Goal: Navigation & Orientation: Find specific page/section

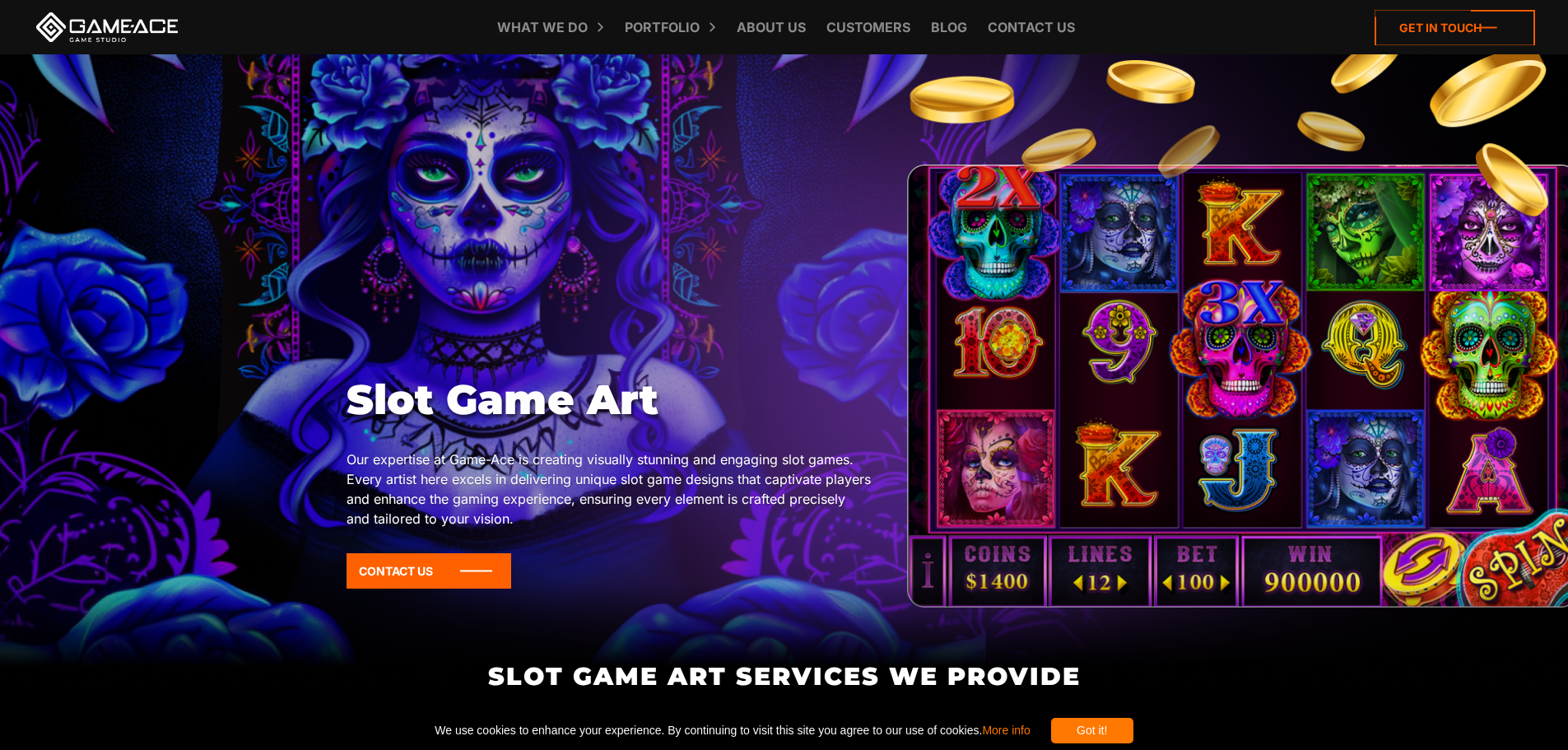
click at [1430, 11] on icon at bounding box center [1455, 27] width 160 height 36
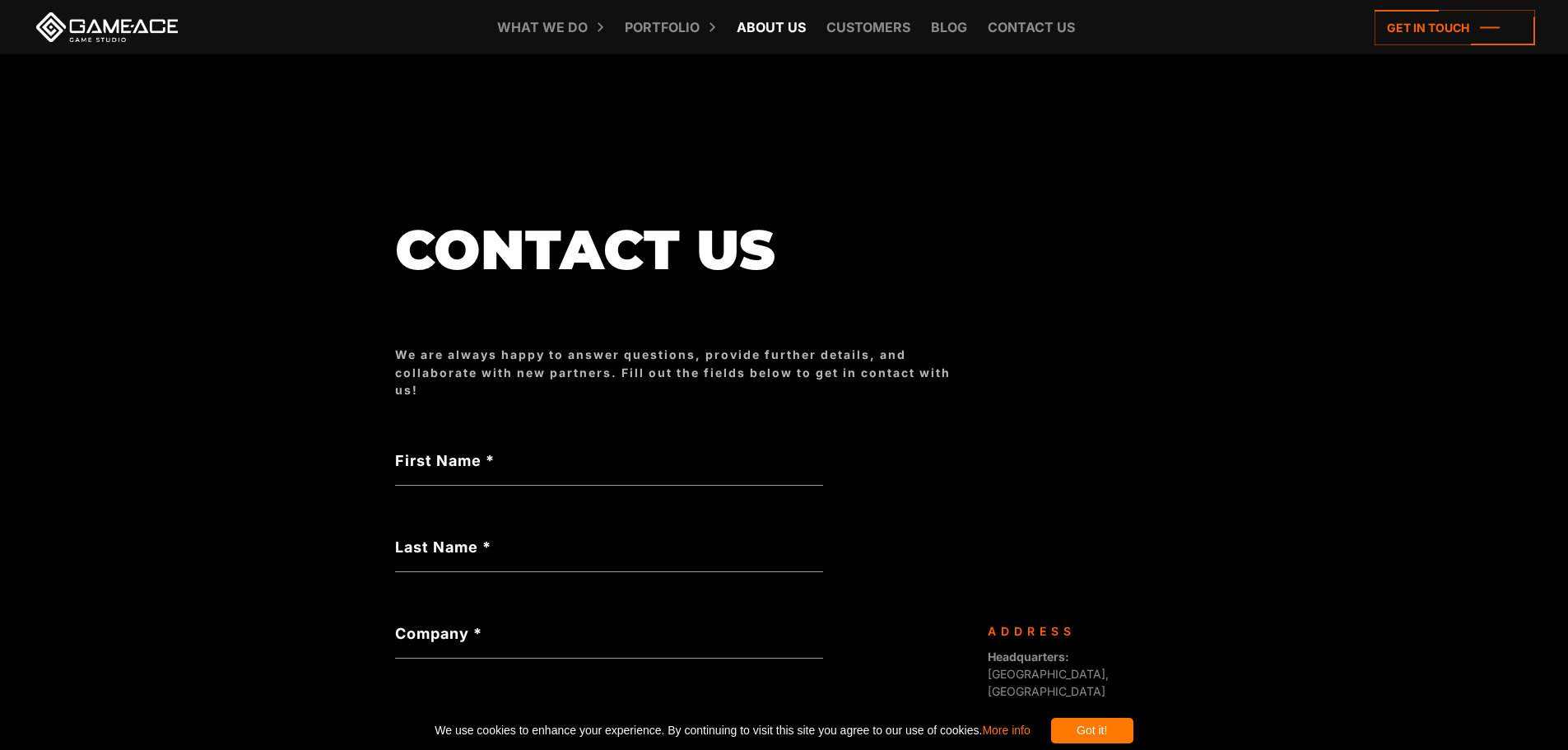
click at [797, 28] on link "About Us" at bounding box center [771, 27] width 85 height 54
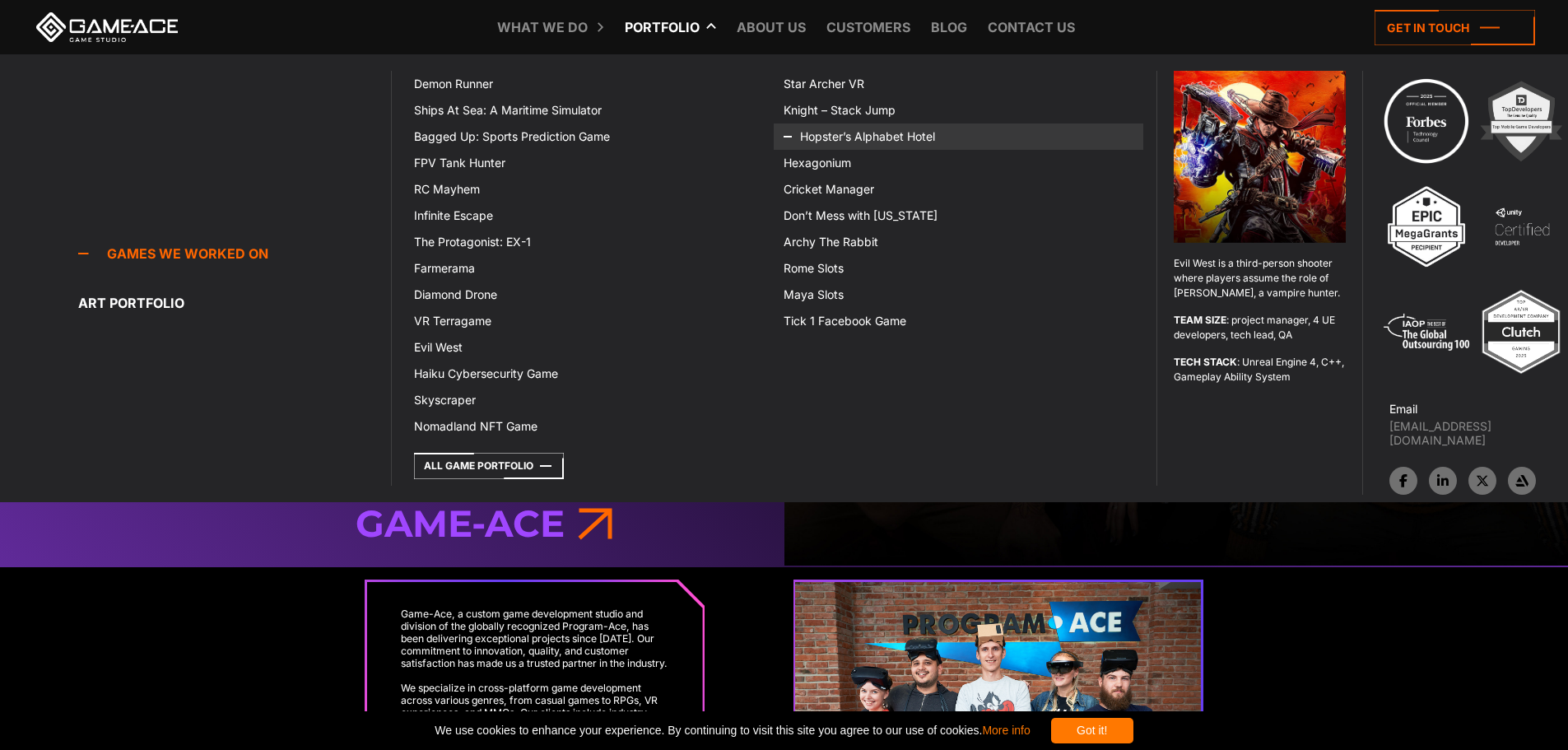
scroll to position [329, 0]
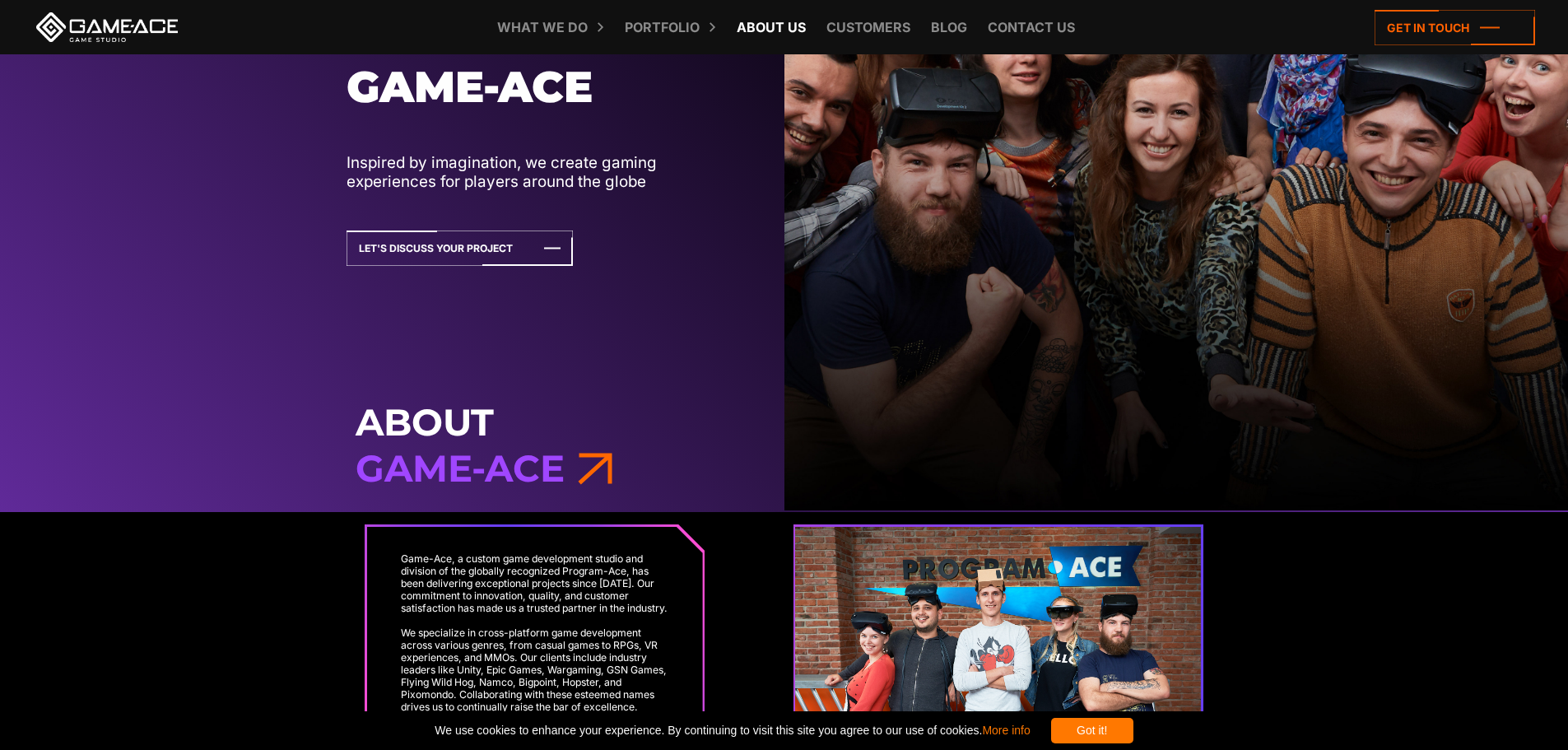
click at [766, 23] on link "About Us" at bounding box center [771, 27] width 85 height 54
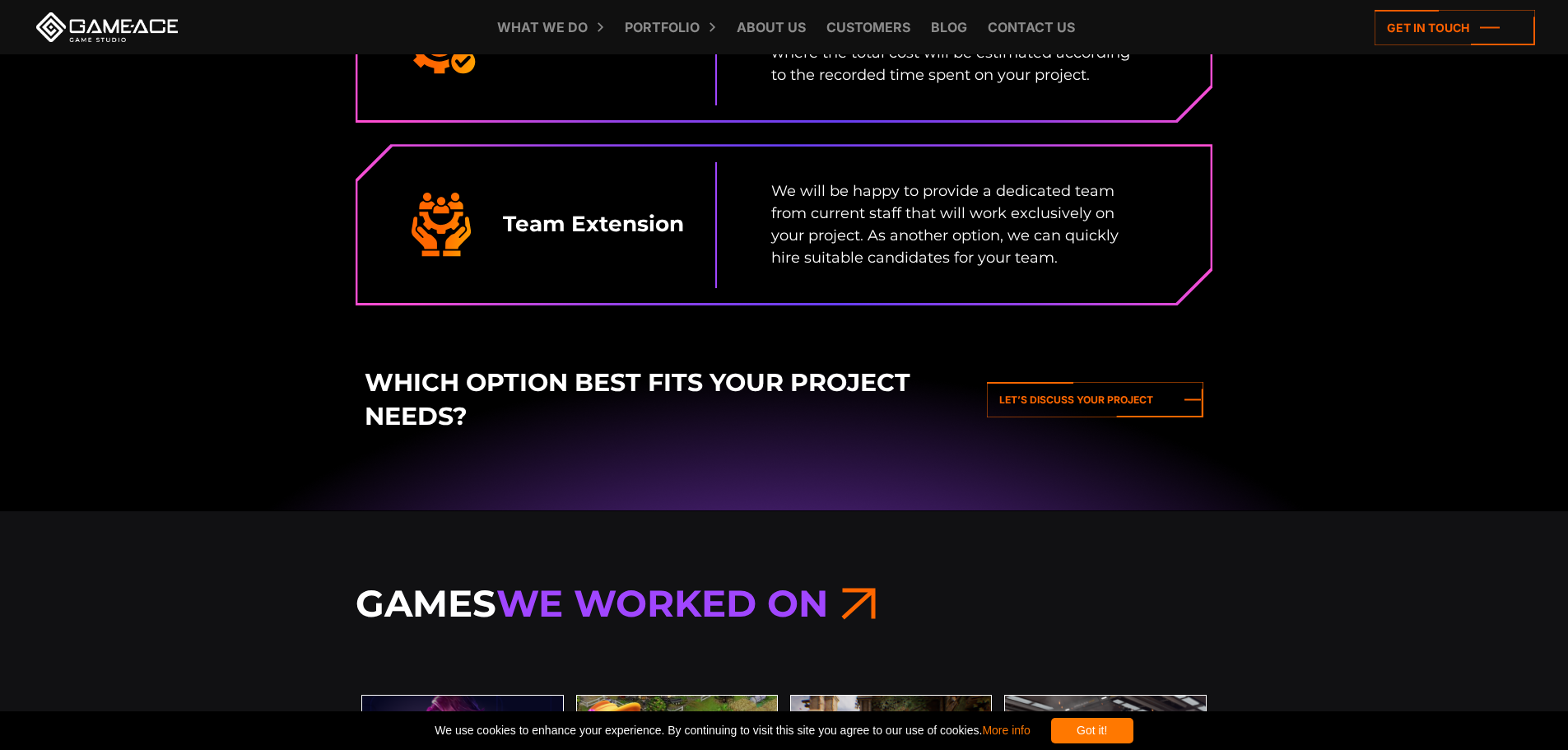
scroll to position [3045, 0]
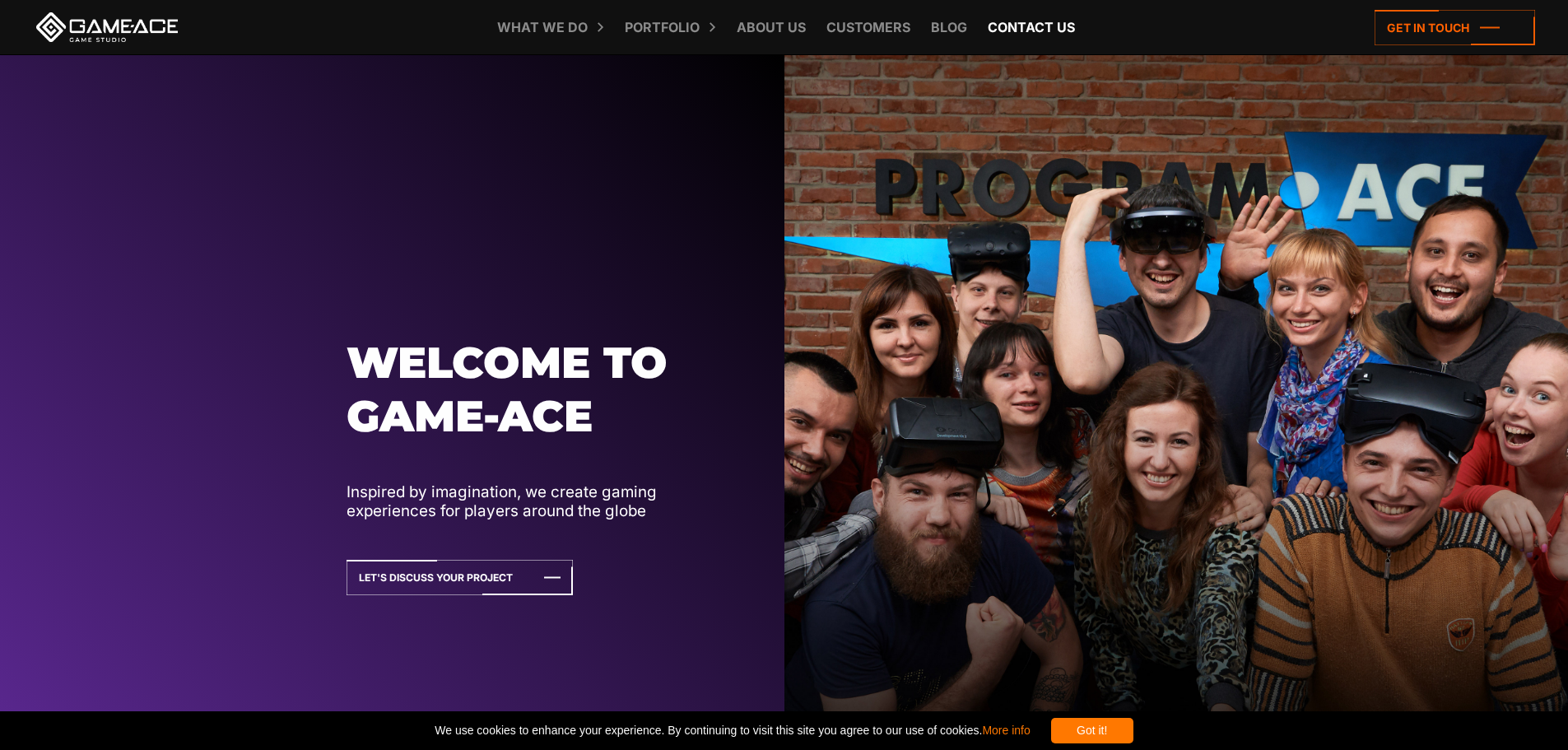
click at [1031, 26] on link "Contact us" at bounding box center [1031, 27] width 104 height 54
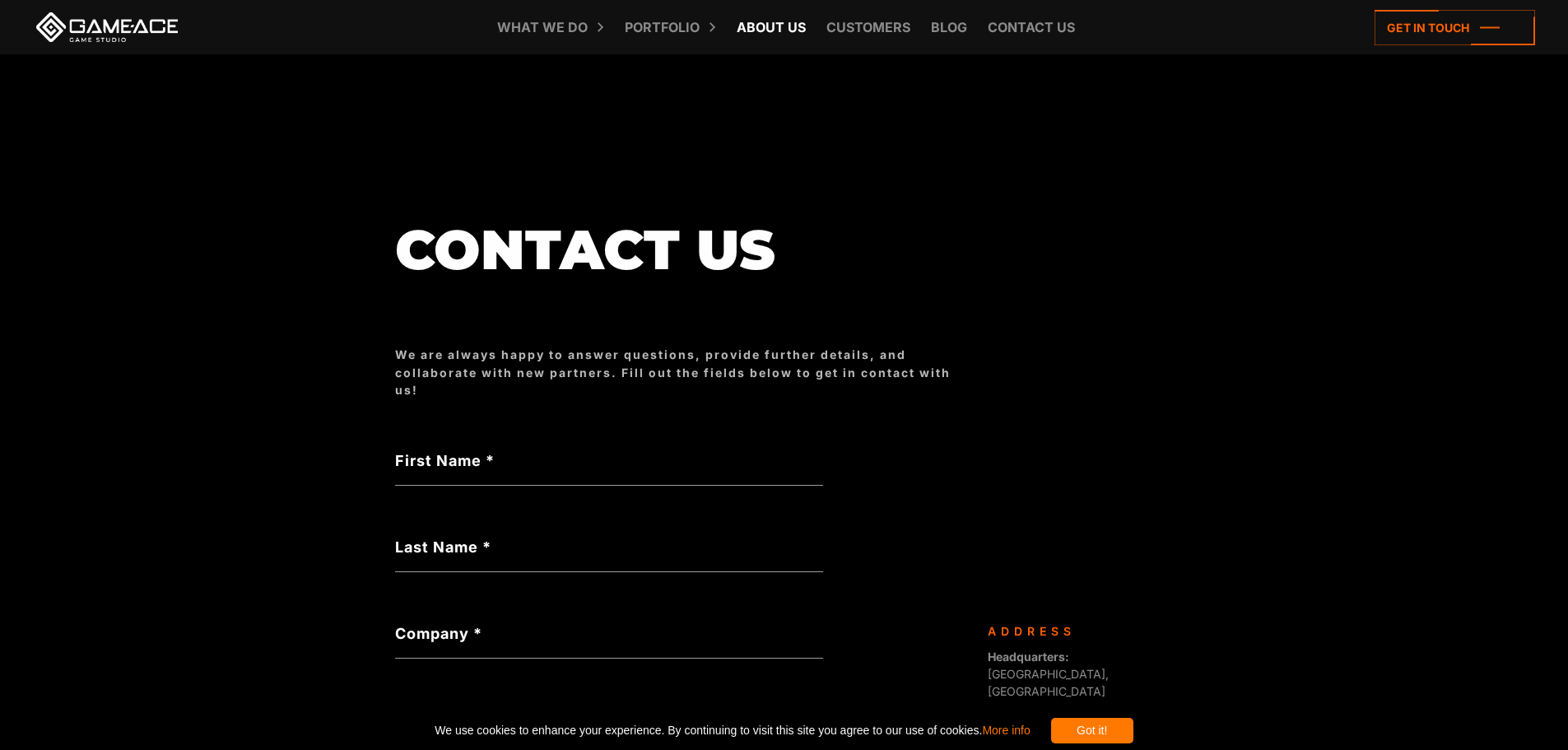
click at [752, 24] on link "About Us" at bounding box center [771, 27] width 85 height 54
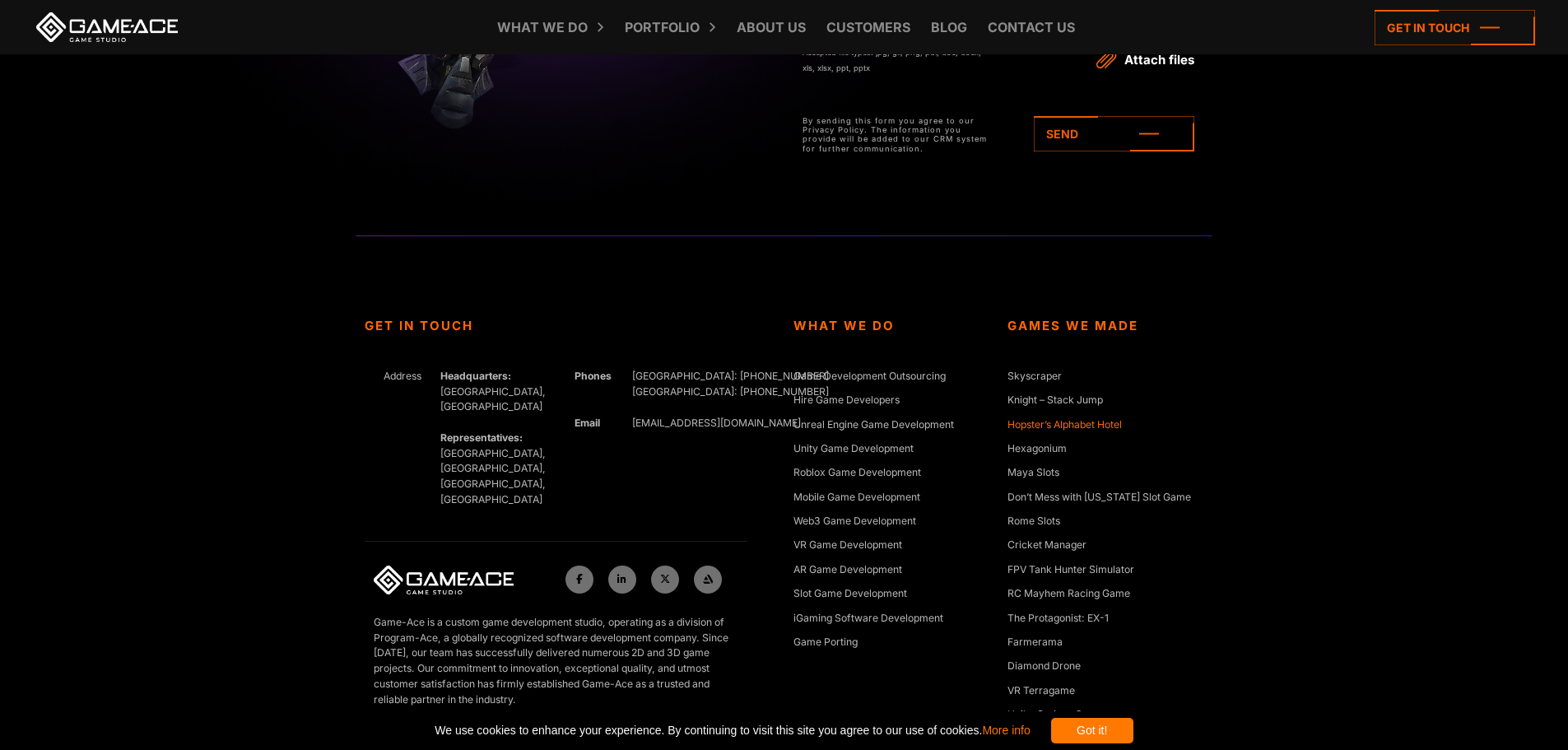
scroll to position [6090, 0]
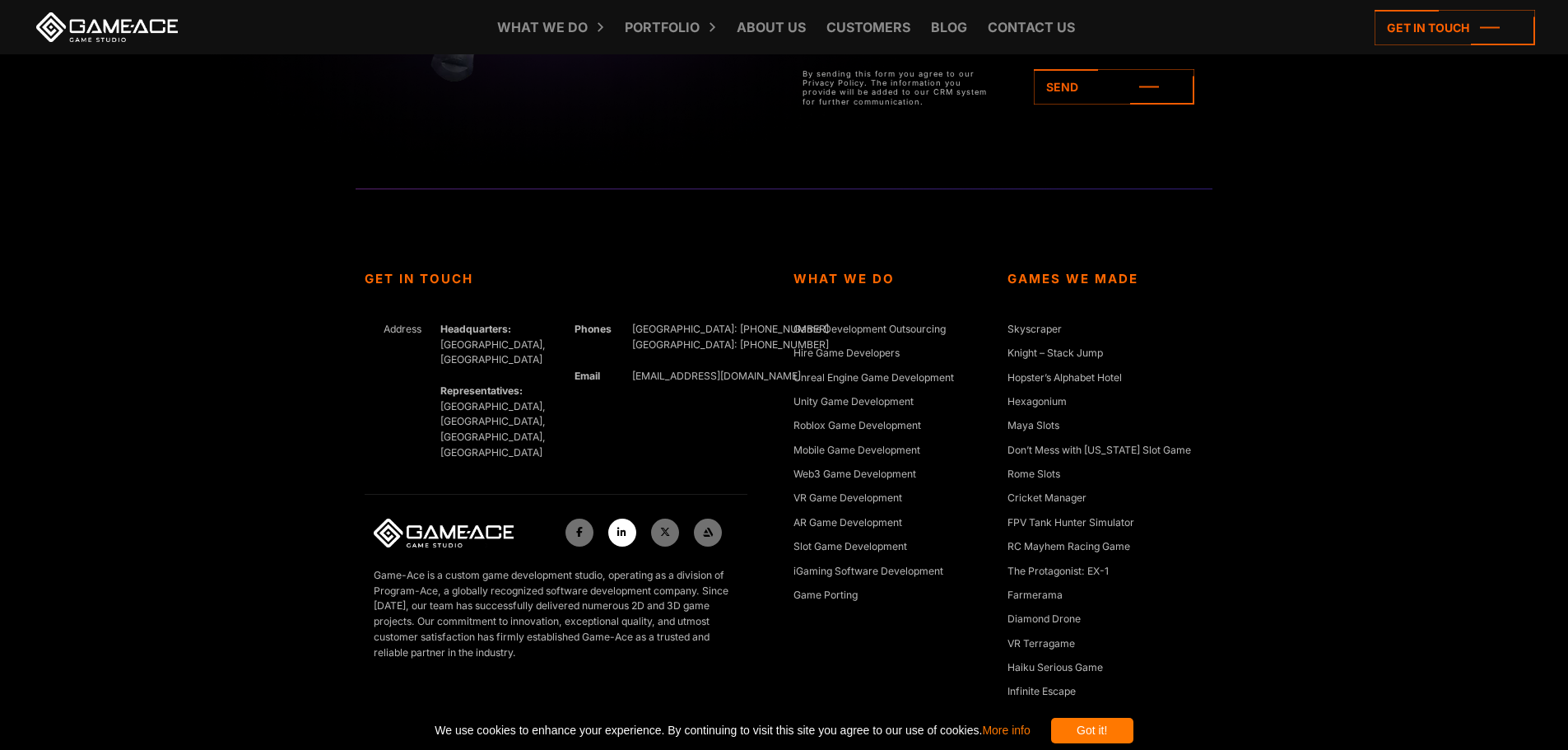
click at [617, 519] on link at bounding box center [622, 532] width 28 height 28
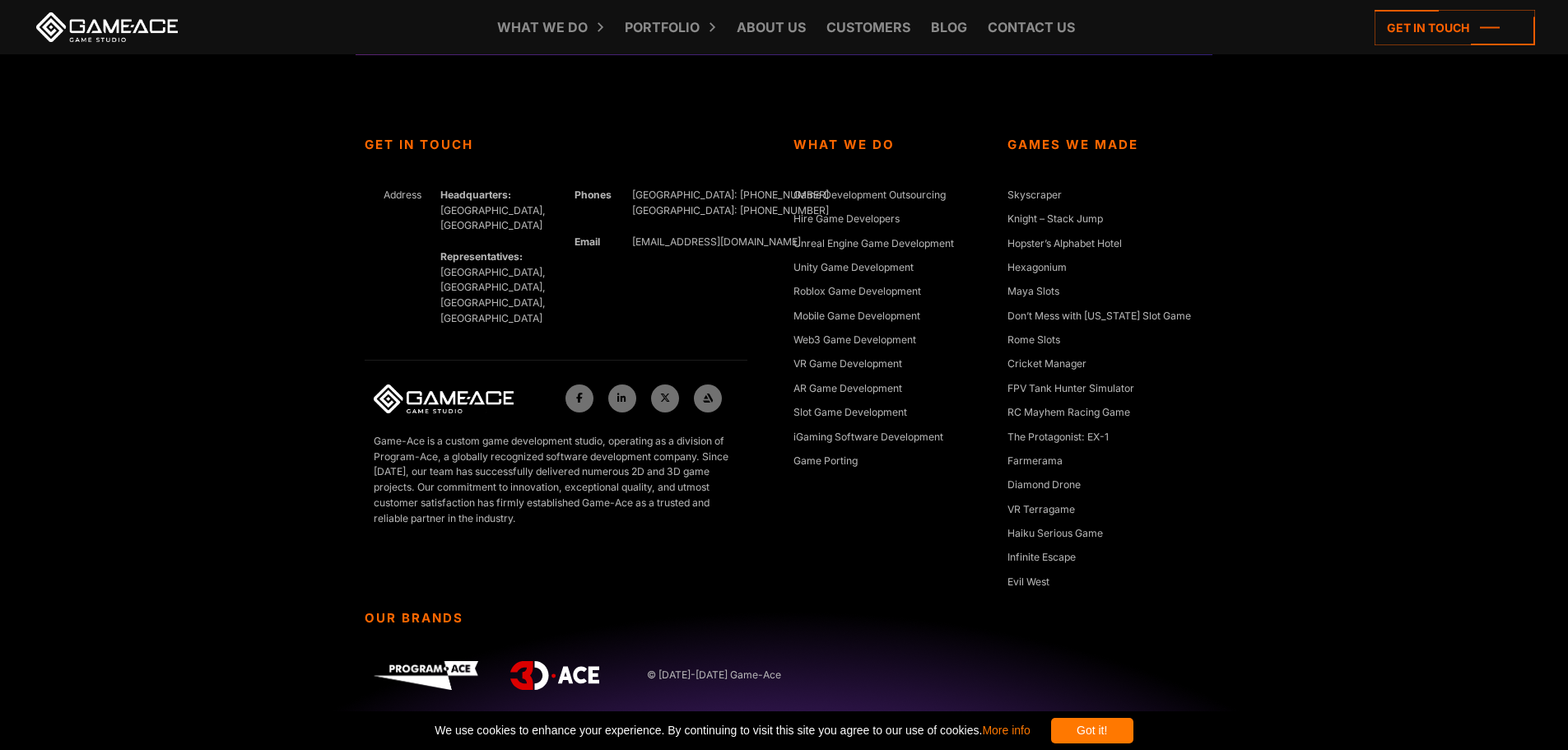
scroll to position [6226, 0]
click at [861, 411] on link "Slot Game Development" at bounding box center [850, 412] width 114 height 17
click at [710, 391] on icon at bounding box center [707, 395] width 10 height 10
